Goal: Check status: Check status

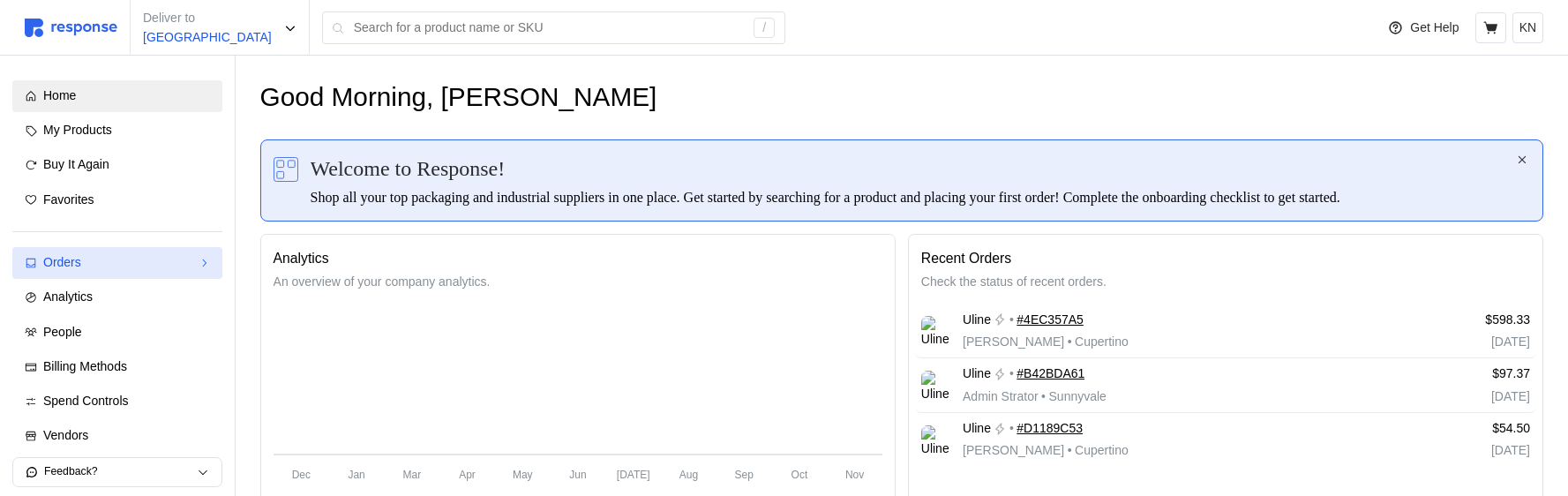
click at [152, 267] on div "Orders" at bounding box center [117, 263] width 148 height 20
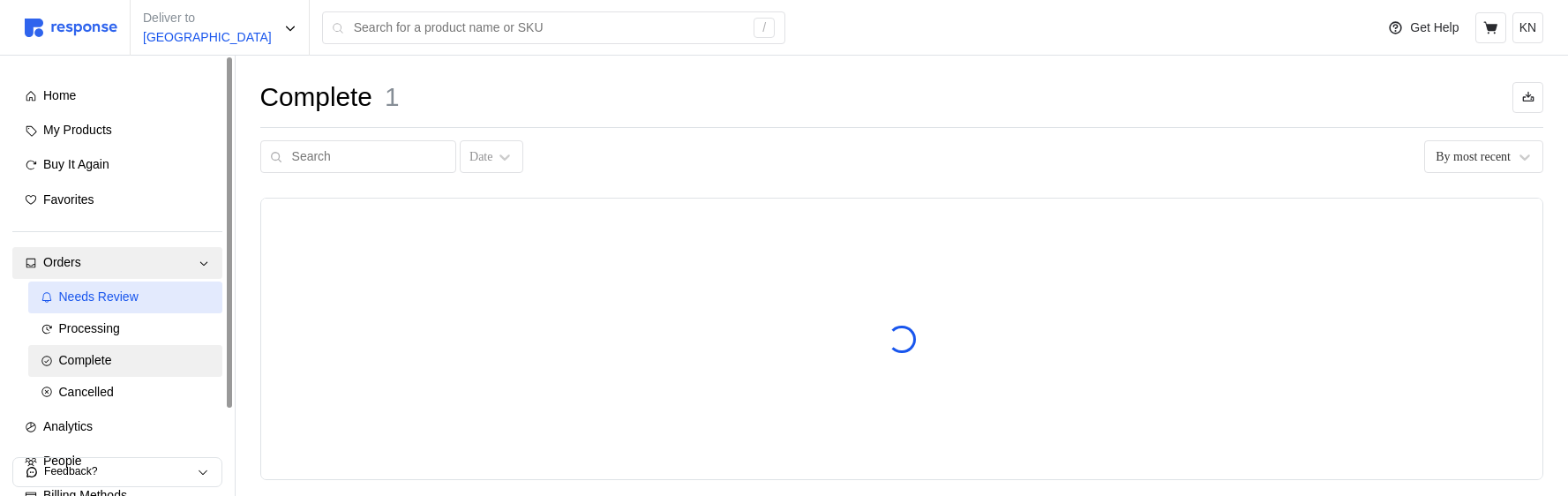
click at [156, 306] on div "Needs Review" at bounding box center [134, 298] width 151 height 20
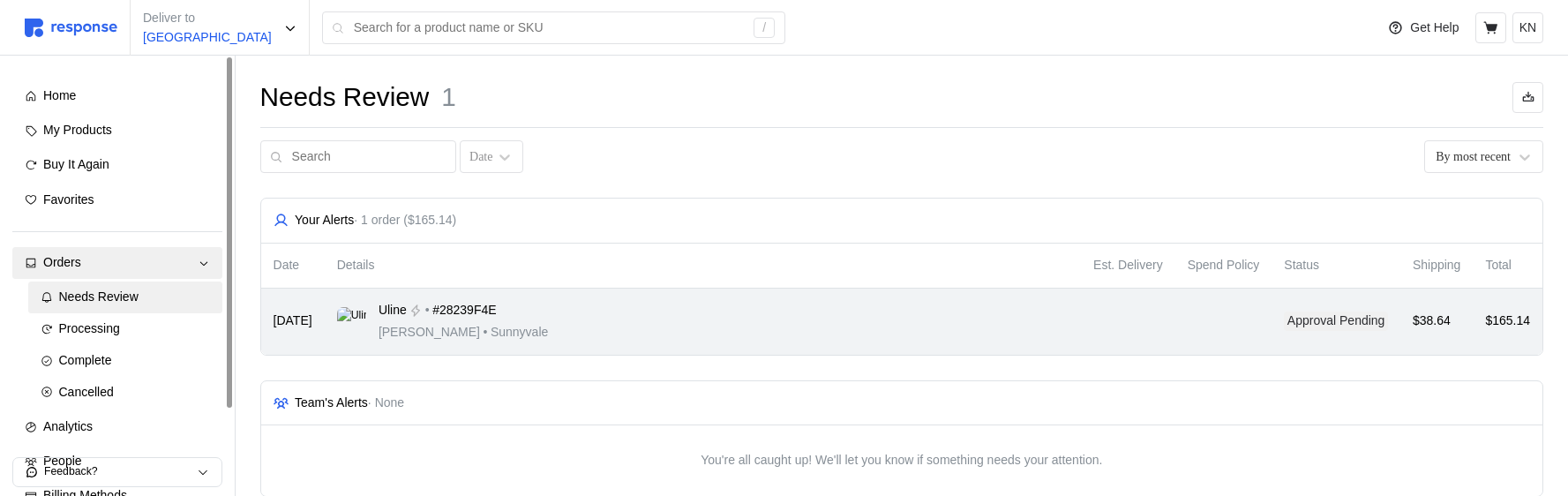
click at [681, 343] on td "Uline • #28239F4E [PERSON_NAME] • [GEOGRAPHIC_DATA]" at bounding box center [703, 322] width 757 height 66
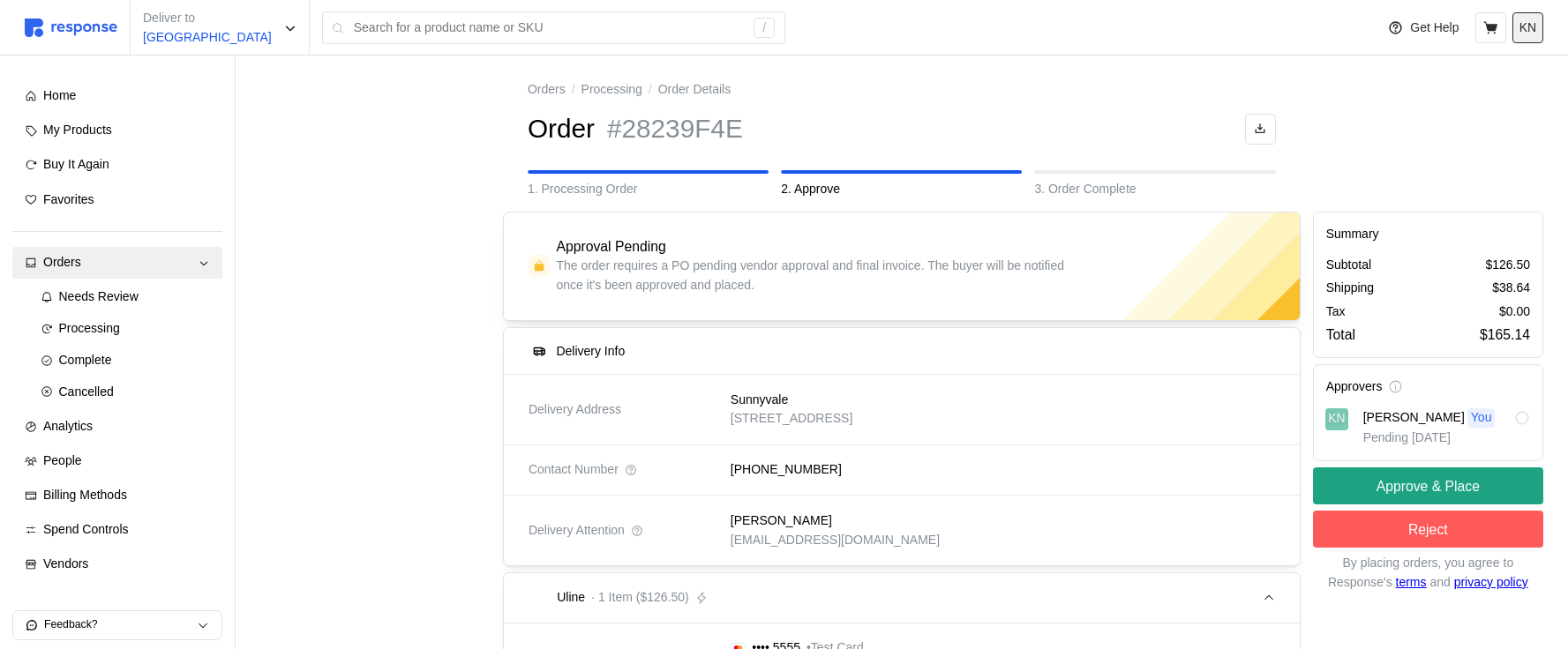
click at [1525, 29] on p "KN" at bounding box center [1528, 29] width 17 height 20
click at [1468, 102] on p "Logout" at bounding box center [1475, 101] width 113 height 20
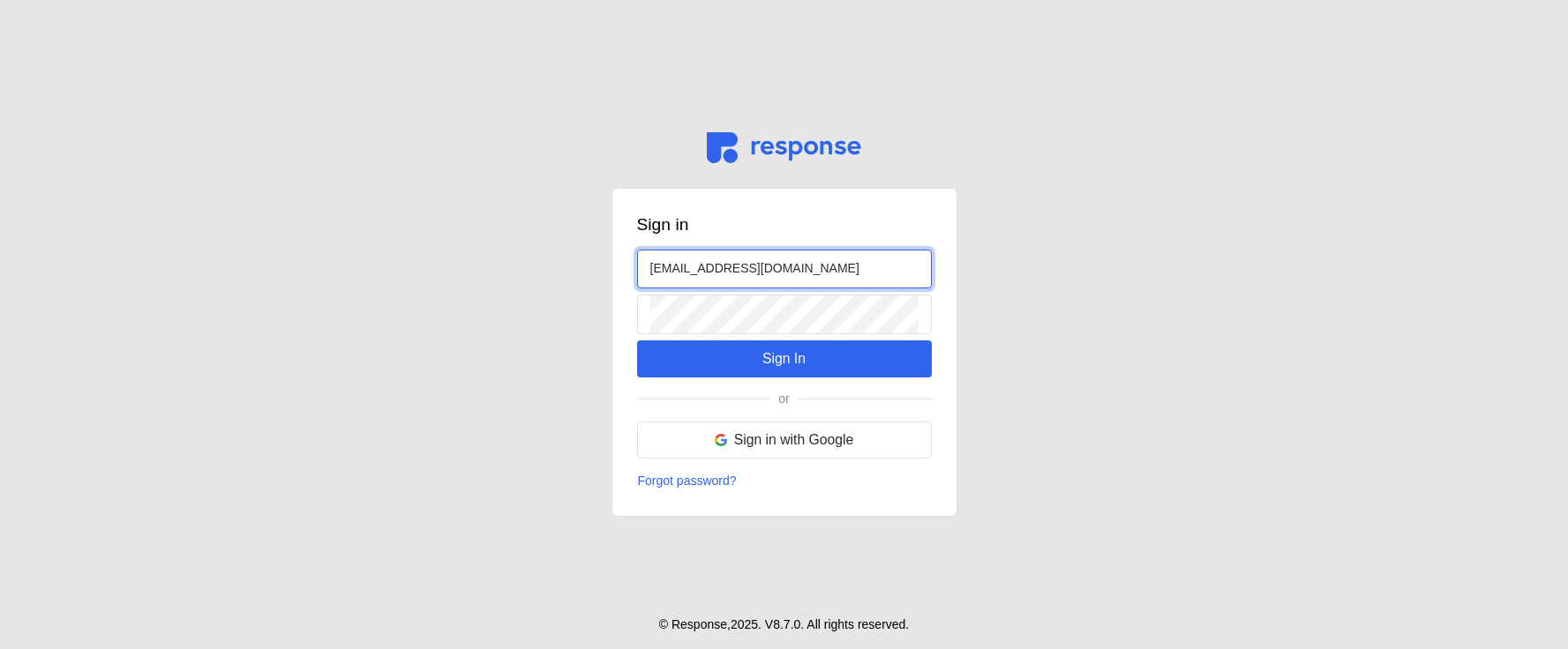
click at [667, 267] on input "[EMAIL_ADDRESS][DOMAIN_NAME]" at bounding box center [784, 270] width 268 height 38
click at [666, 267] on input "[EMAIL_ADDRESS][DOMAIN_NAME]" at bounding box center [784, 270] width 268 height 38
type input "[EMAIL_ADDRESS][DOMAIN_NAME]"
